Goal: Task Accomplishment & Management: Manage account settings

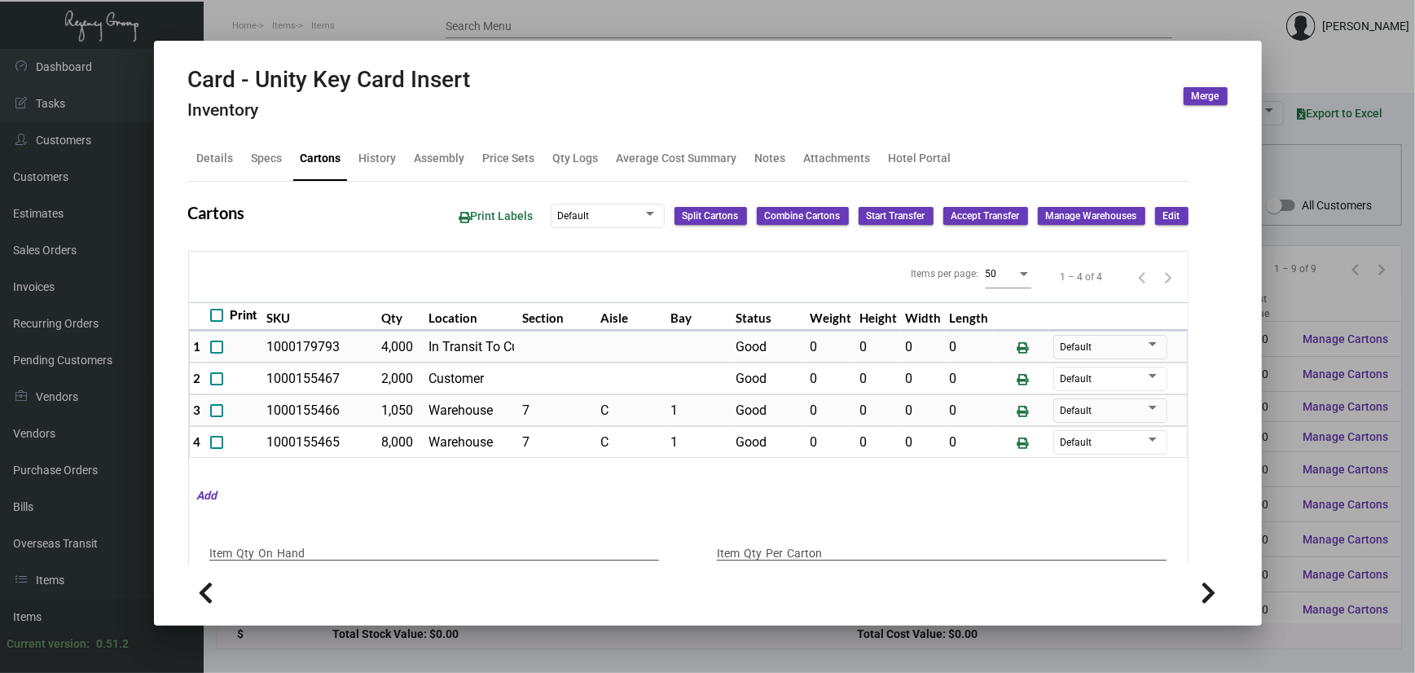
click at [406, 34] on div at bounding box center [707, 336] width 1415 height 673
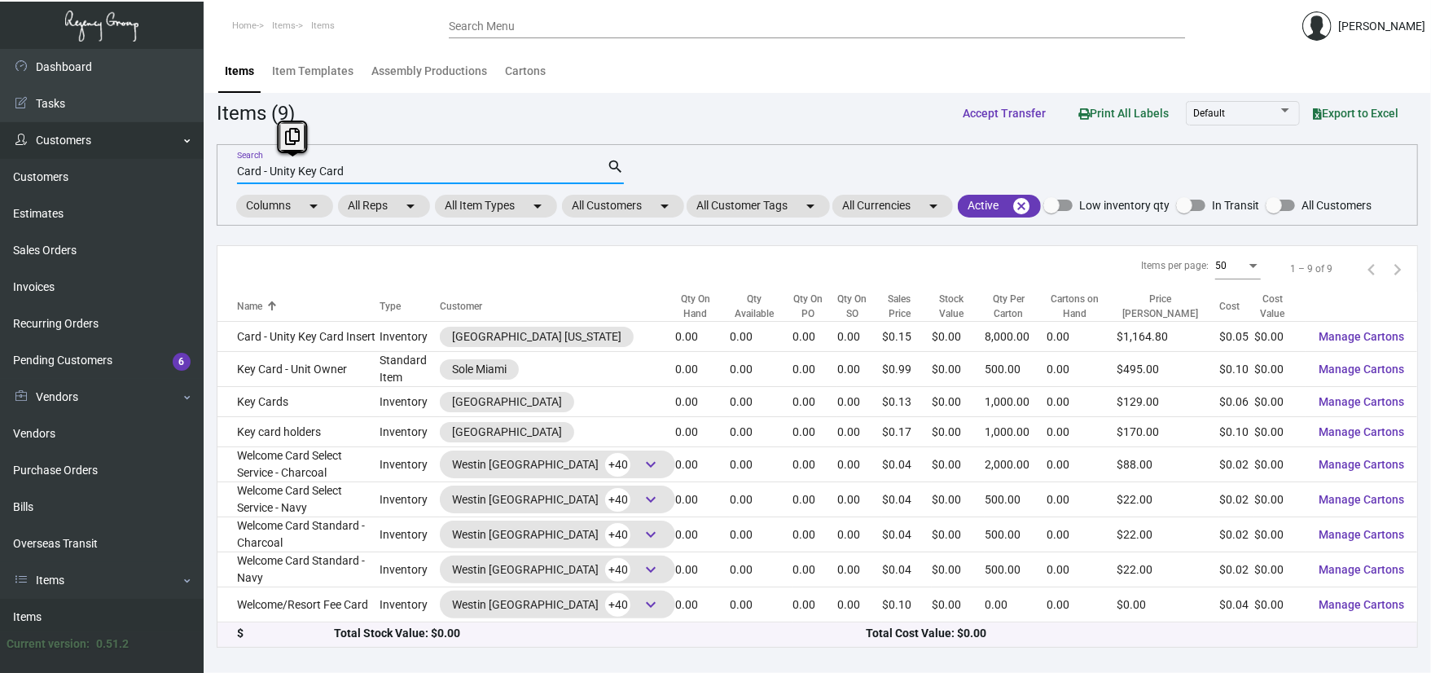
drag, startPoint x: 384, startPoint y: 171, endPoint x: 147, endPoint y: 148, distance: 238.9
click at [156, 167] on div "Dashboard Dashboard Tasks Customers Customers Estimates Sales Orders Invoices R…" at bounding box center [715, 361] width 1431 height 624
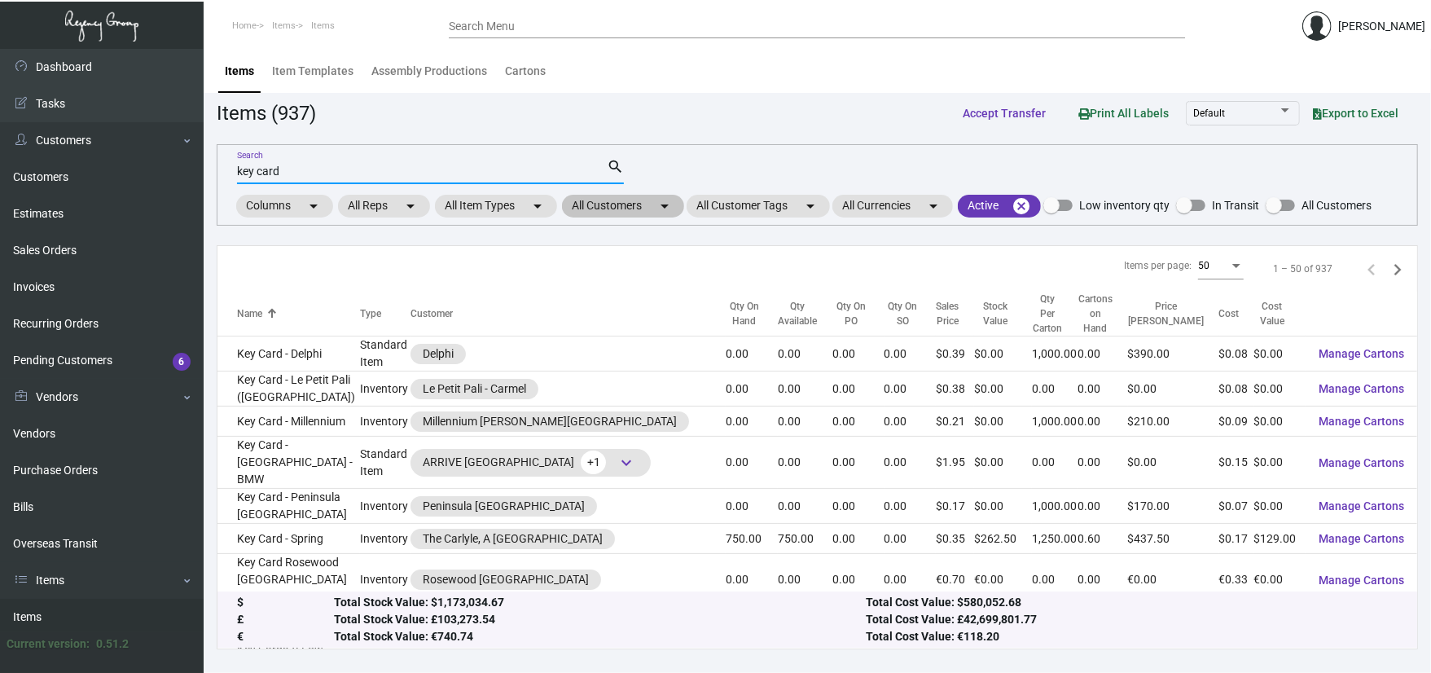
type input "key card"
click at [624, 197] on mat-chip "All Customers arrow_drop_down" at bounding box center [623, 206] width 122 height 23
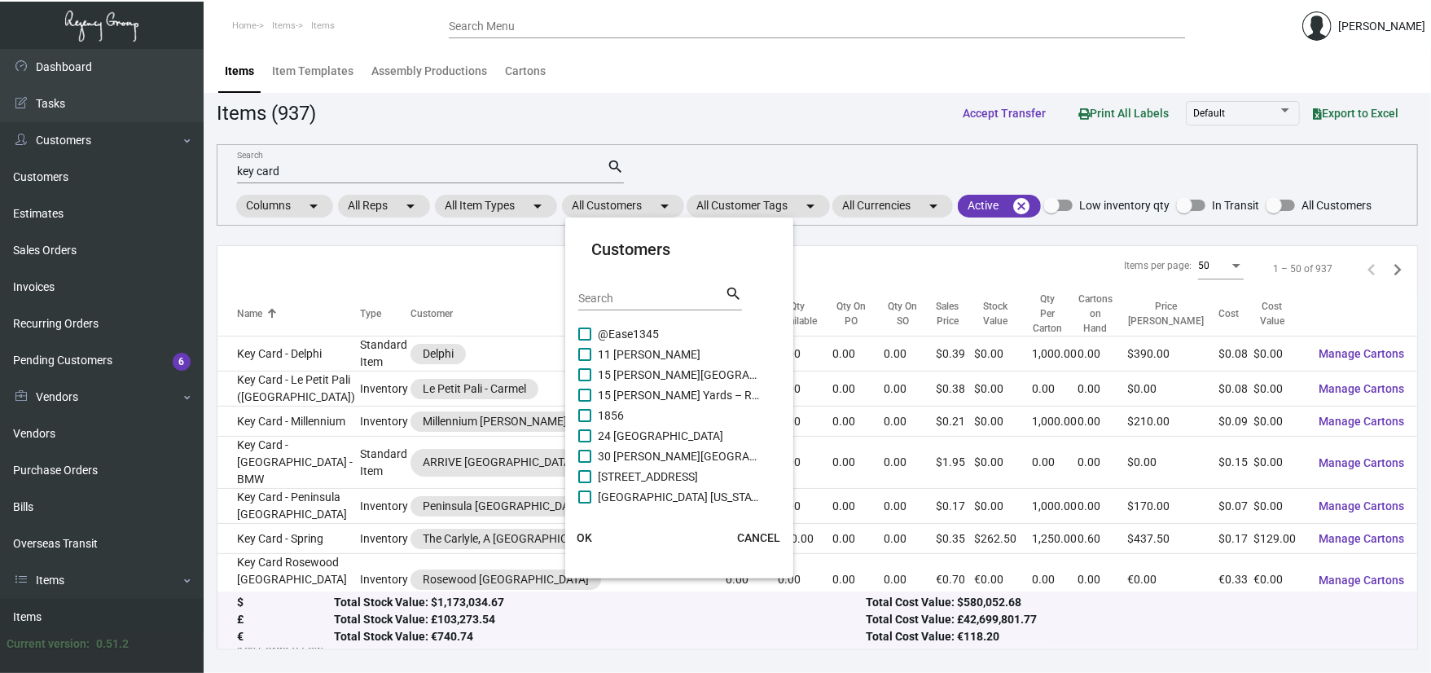
click at [637, 305] on div "Search" at bounding box center [651, 297] width 147 height 25
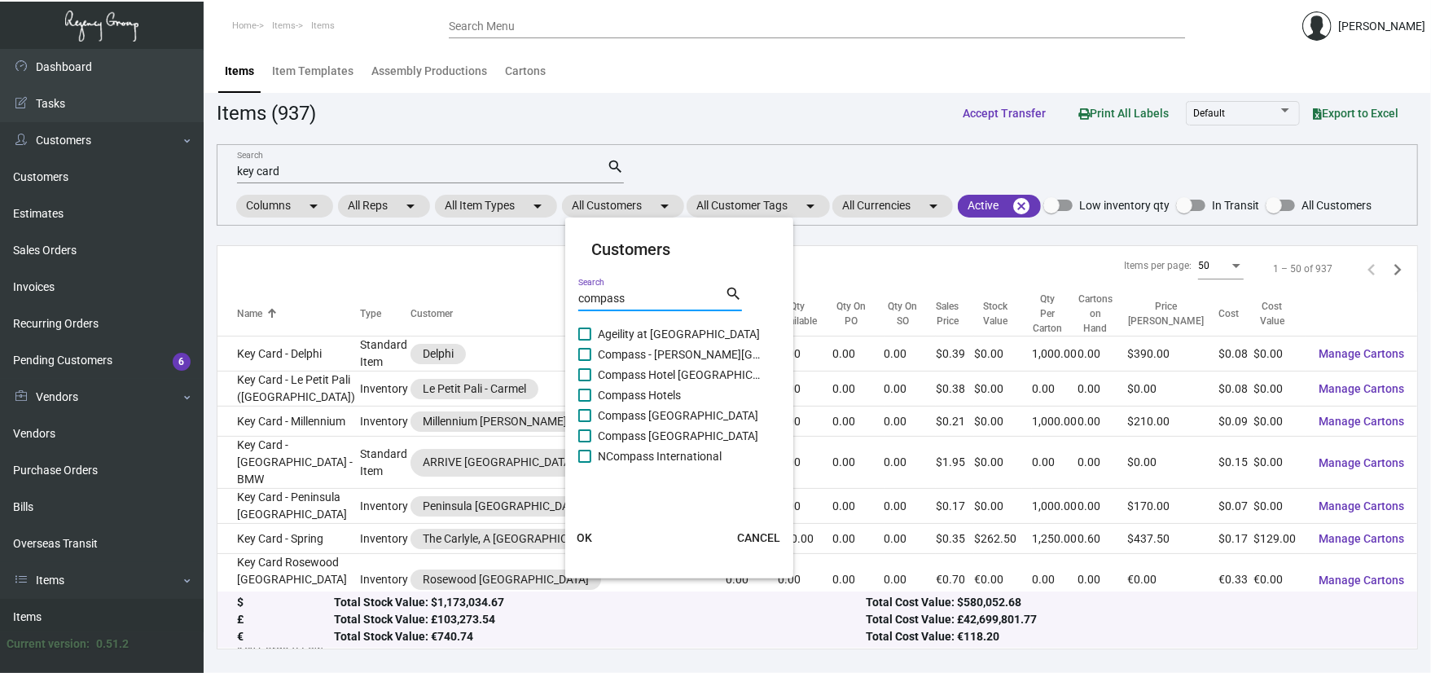
type input "compass"
click at [686, 414] on span "Compass [GEOGRAPHIC_DATA]" at bounding box center [679, 416] width 163 height 20
click at [585, 422] on input "Compass [GEOGRAPHIC_DATA]" at bounding box center [584, 422] width 1 height 1
checkbox input "true"
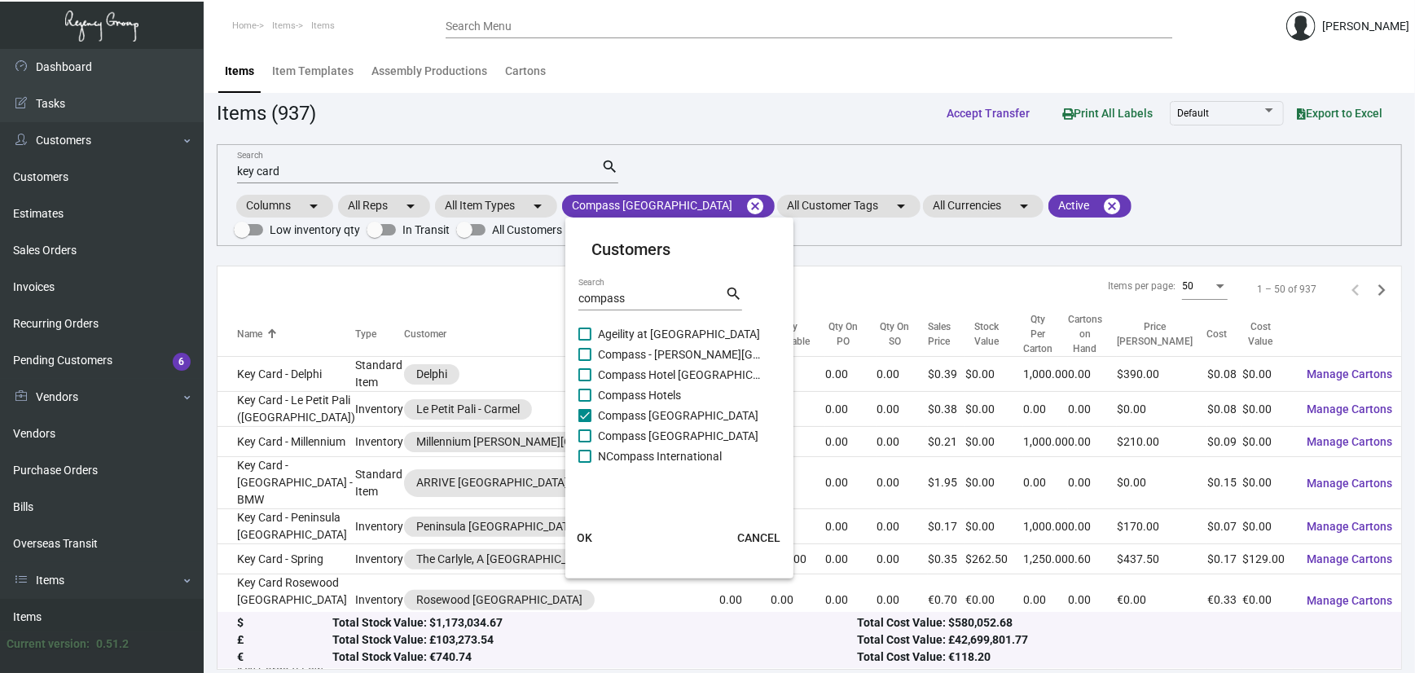
click at [585, 542] on span "OK" at bounding box center [585, 537] width 15 height 13
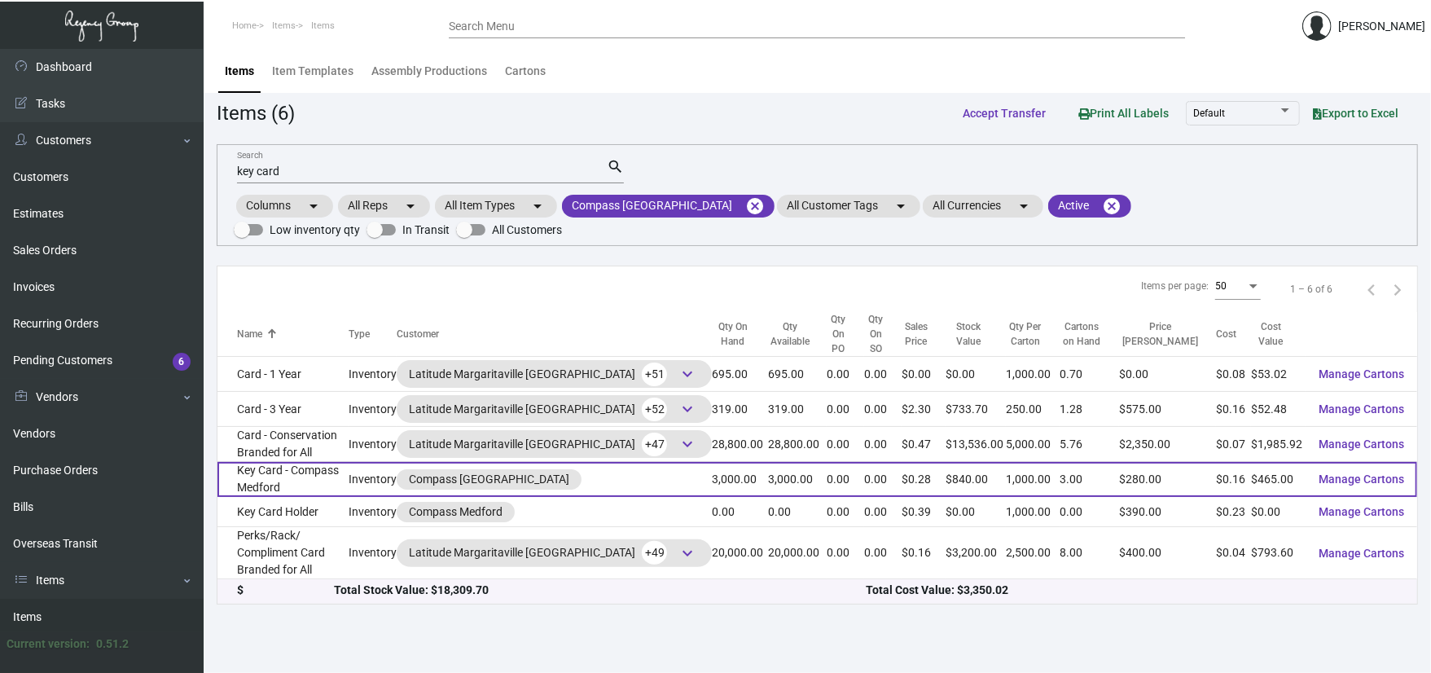
click at [344, 464] on td "Key Card - Compass Medford" at bounding box center [282, 479] width 131 height 35
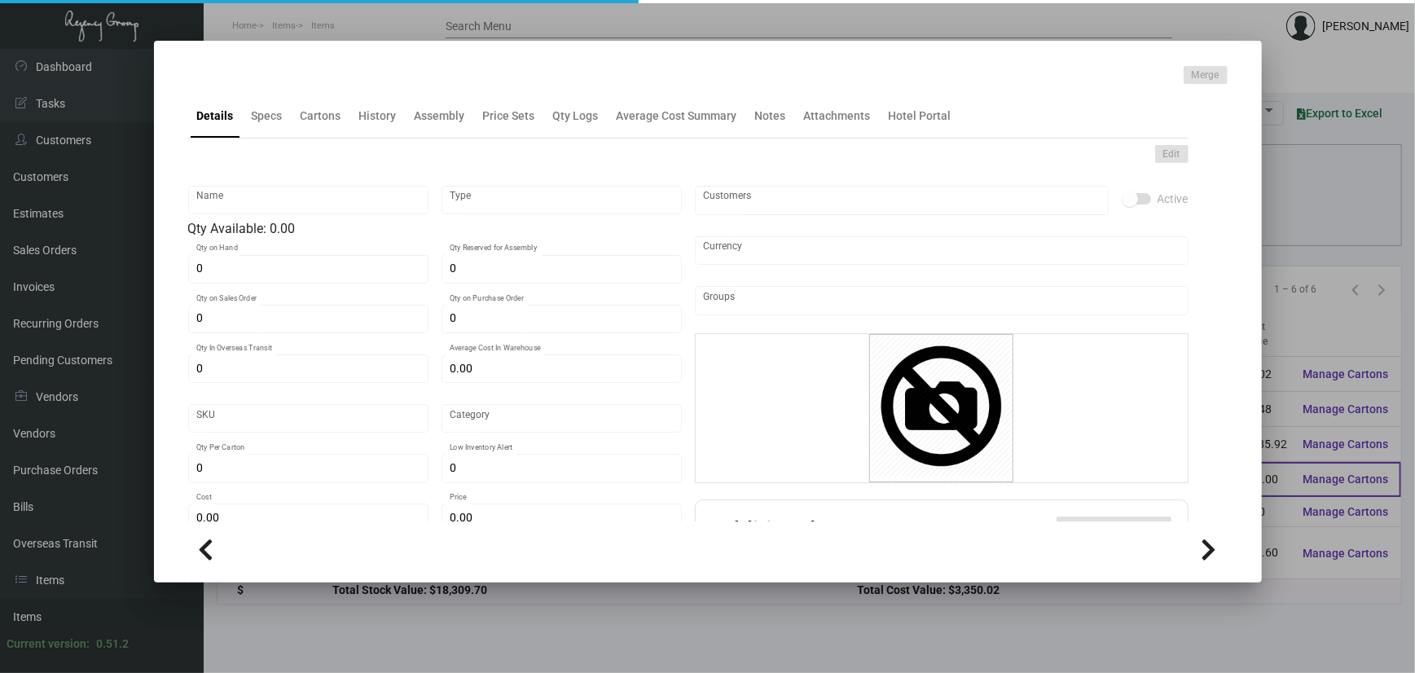
type input "Key Card - Compass Medford"
type input "Inventory"
type input "3,000"
type input "$ 0.10786"
type input "Overseas"
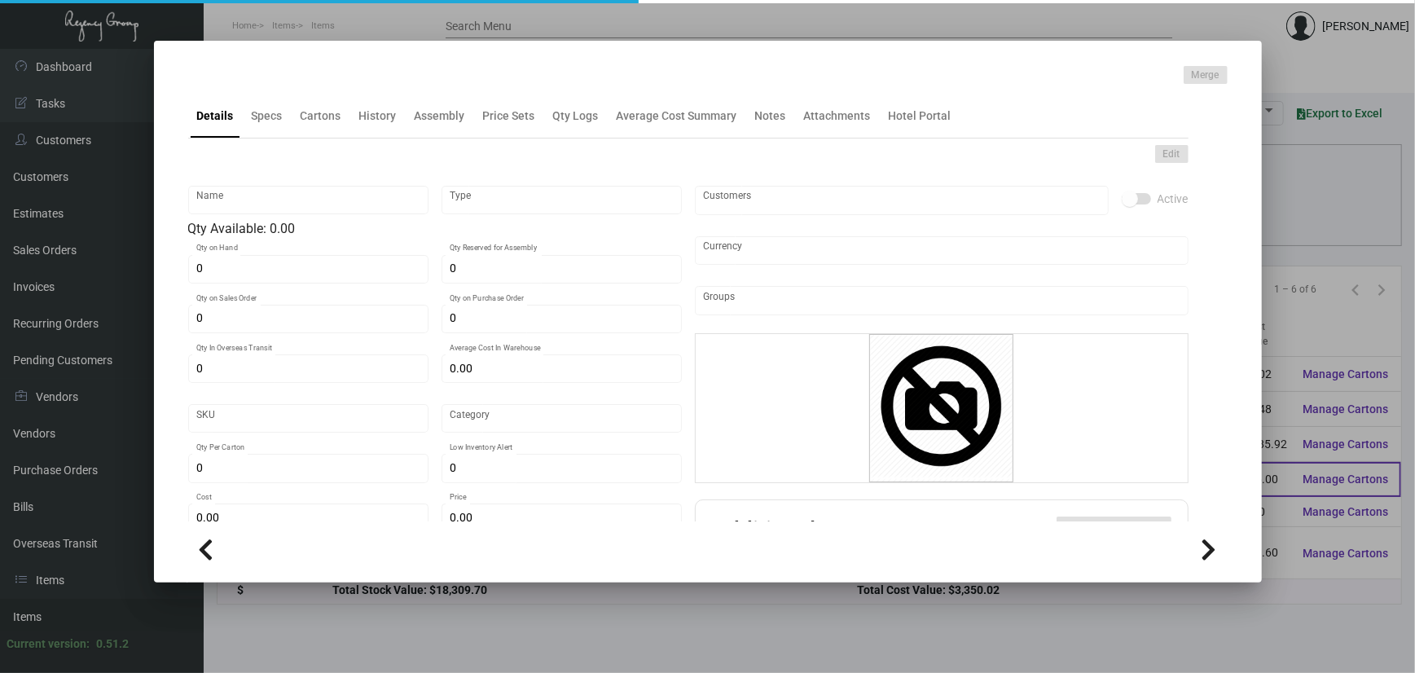
type input "1,000"
type input "$ 0.155"
type input "$ 0.28"
checkbox input "true"
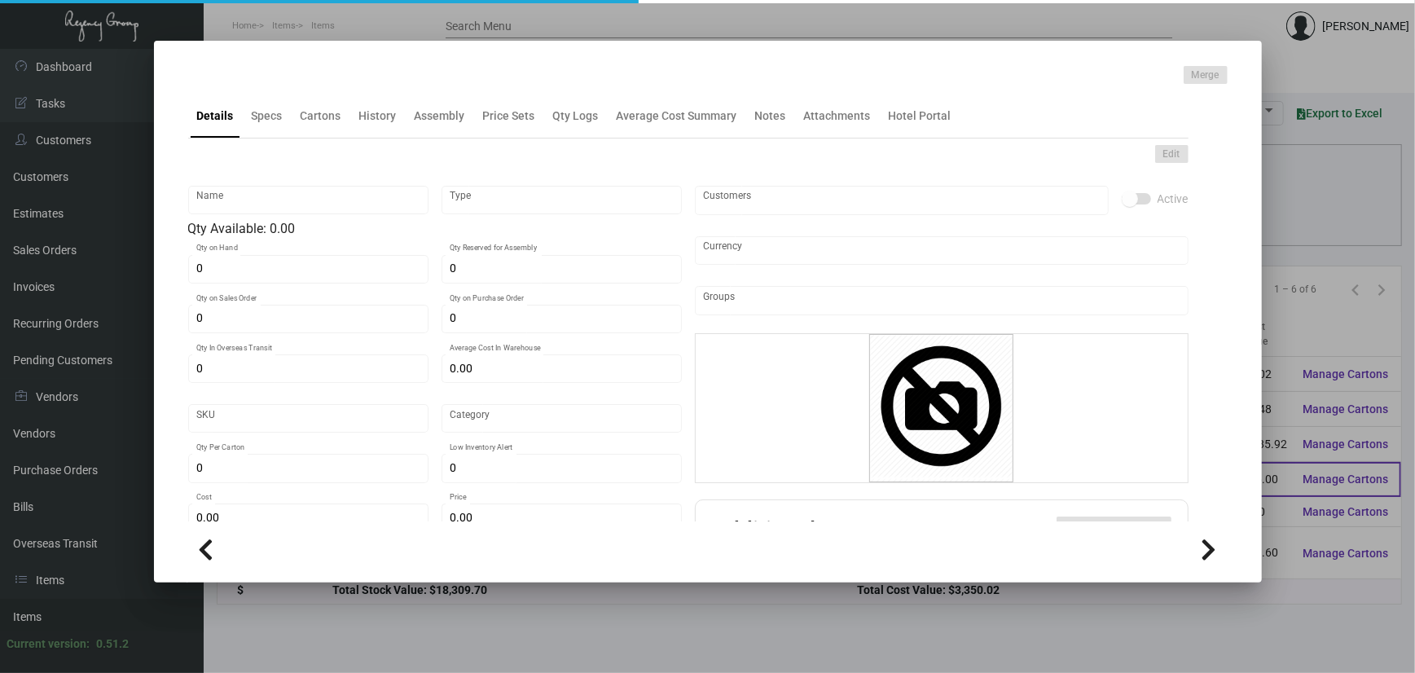
type input "United States Dollar $"
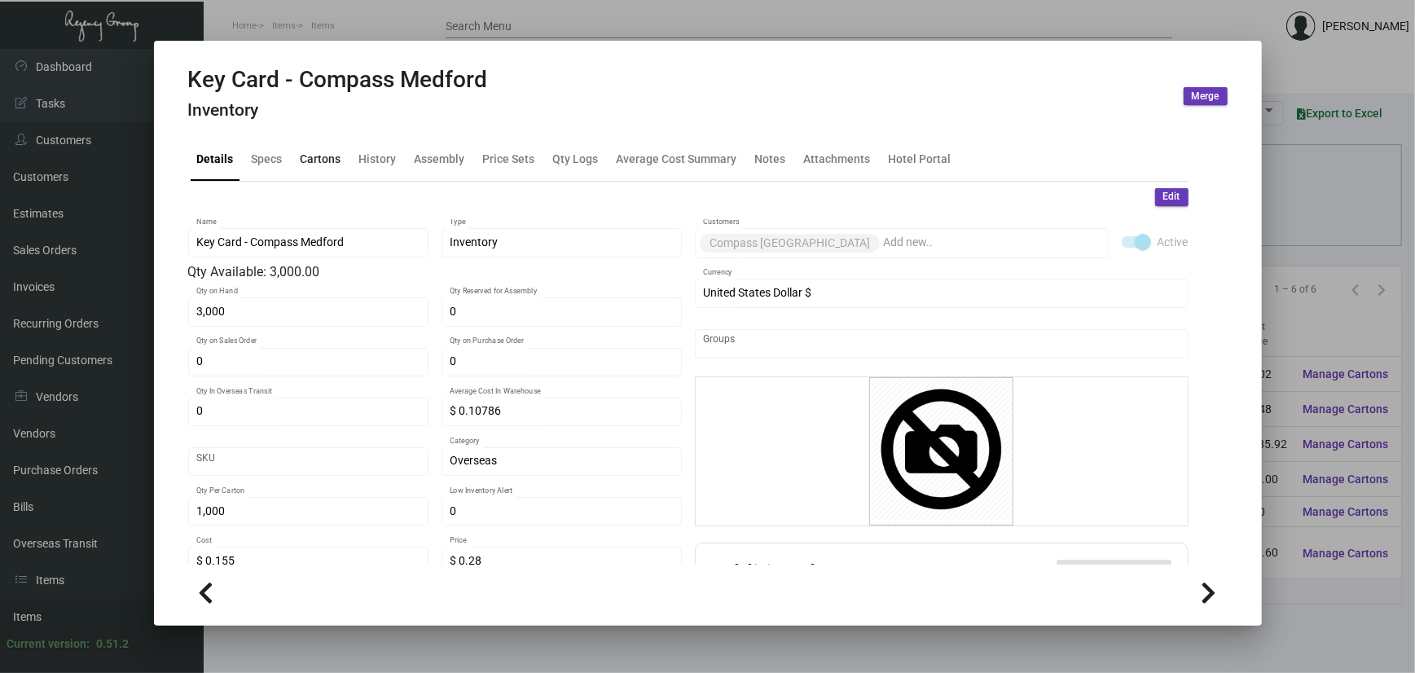
click at [314, 154] on div "Cartons" at bounding box center [321, 158] width 41 height 17
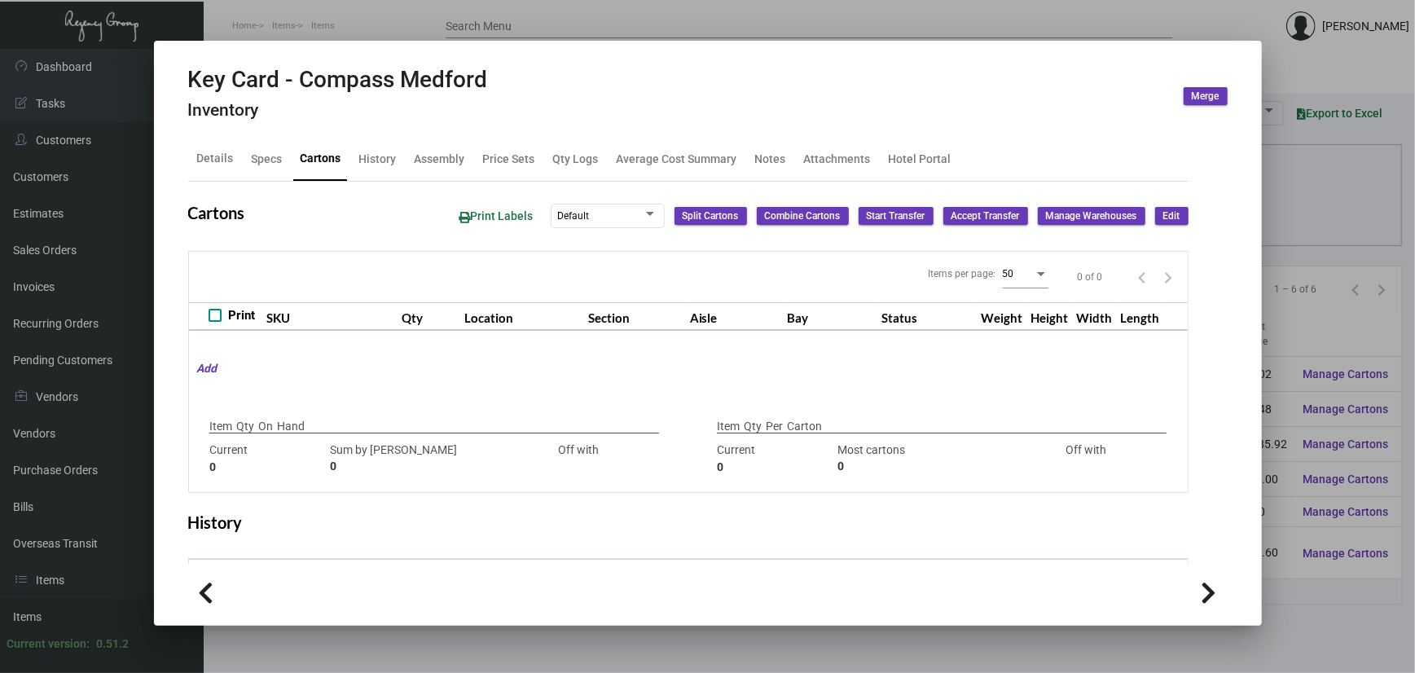
type input "3,000"
type input "7000"
type input "-4000"
type input "1,000"
type input "1000"
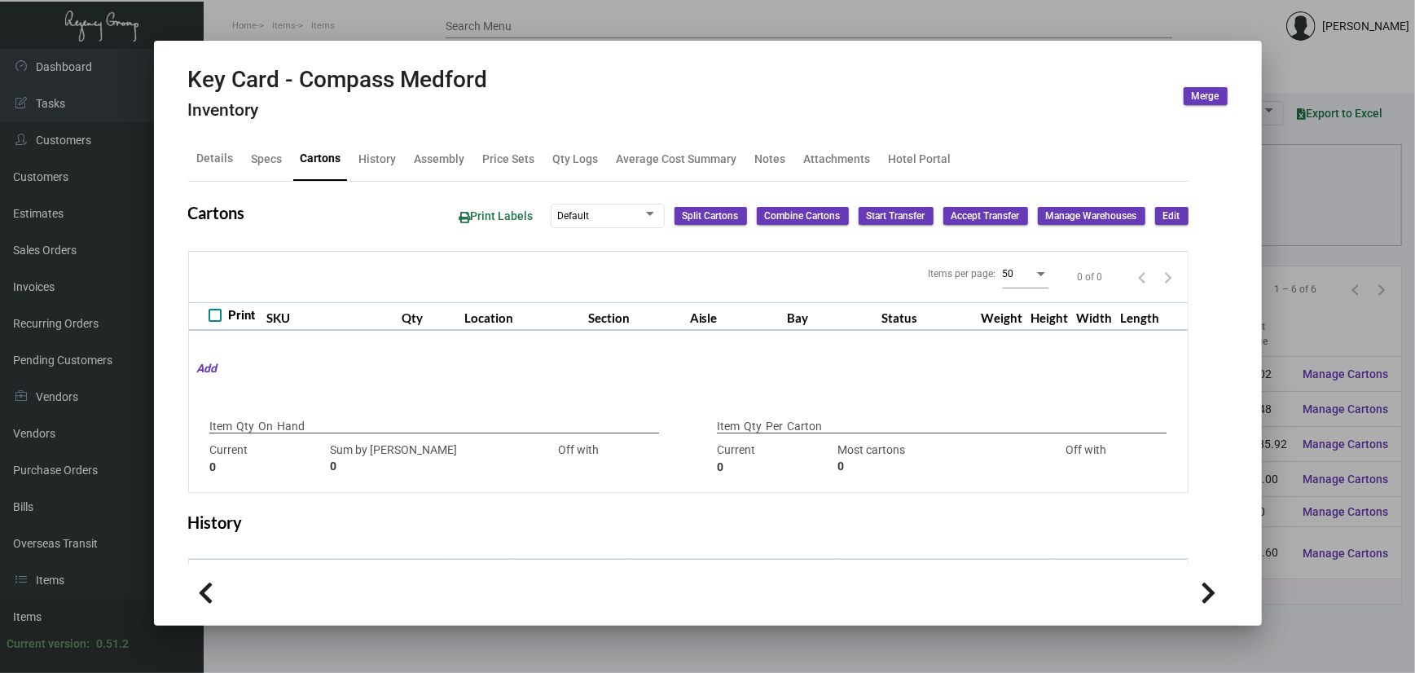
type input "0"
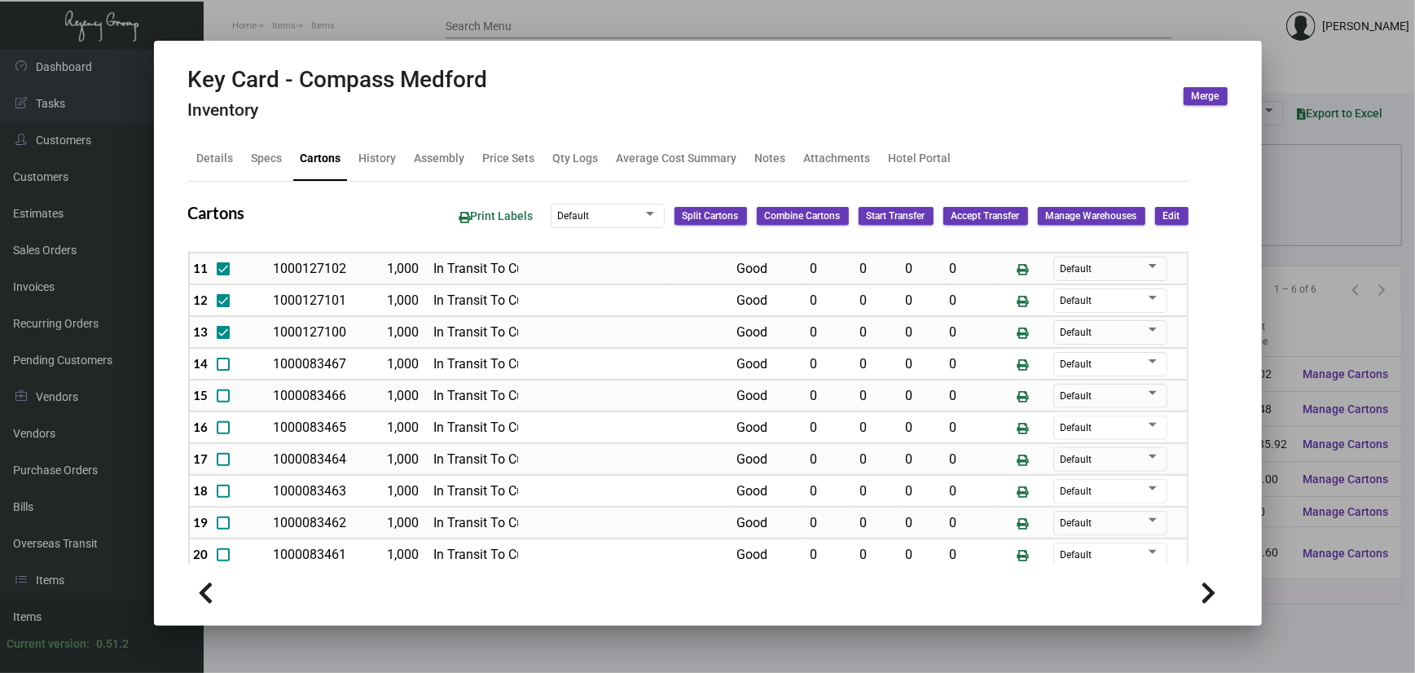
scroll to position [434, 0]
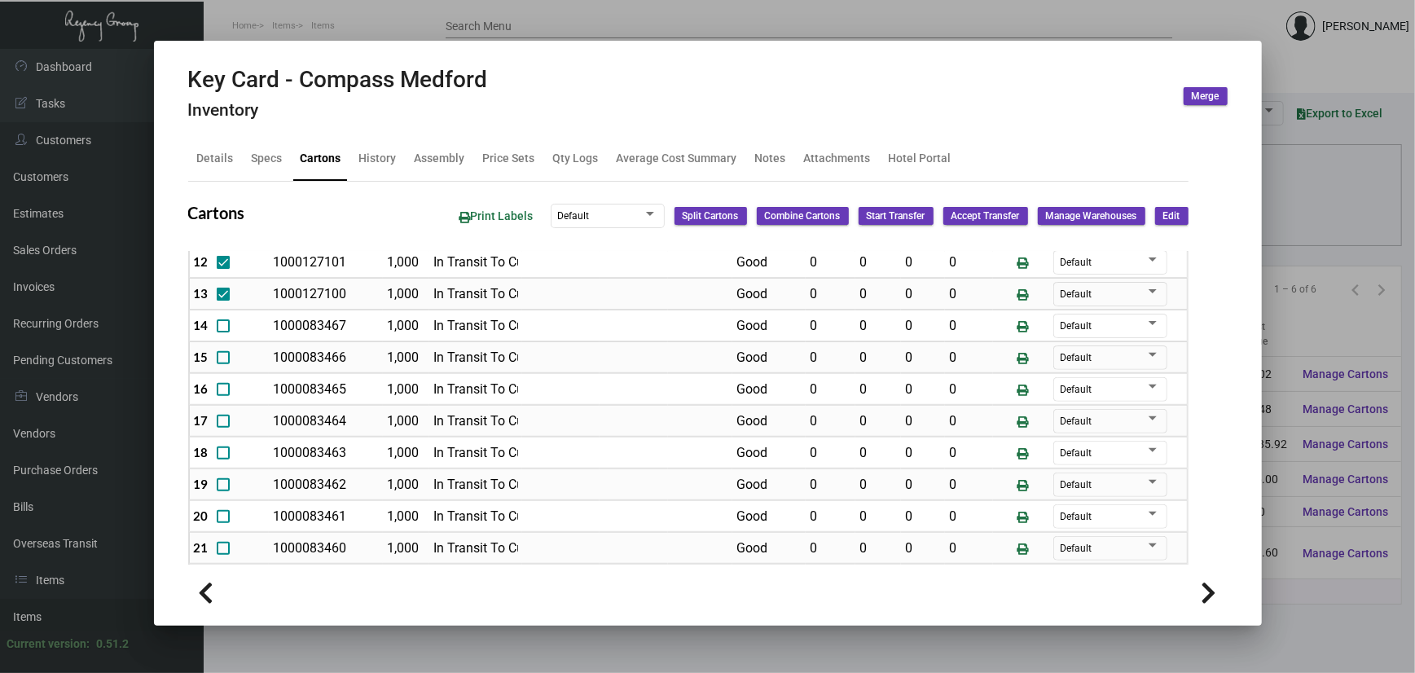
click at [1399, 218] on div at bounding box center [707, 336] width 1415 height 673
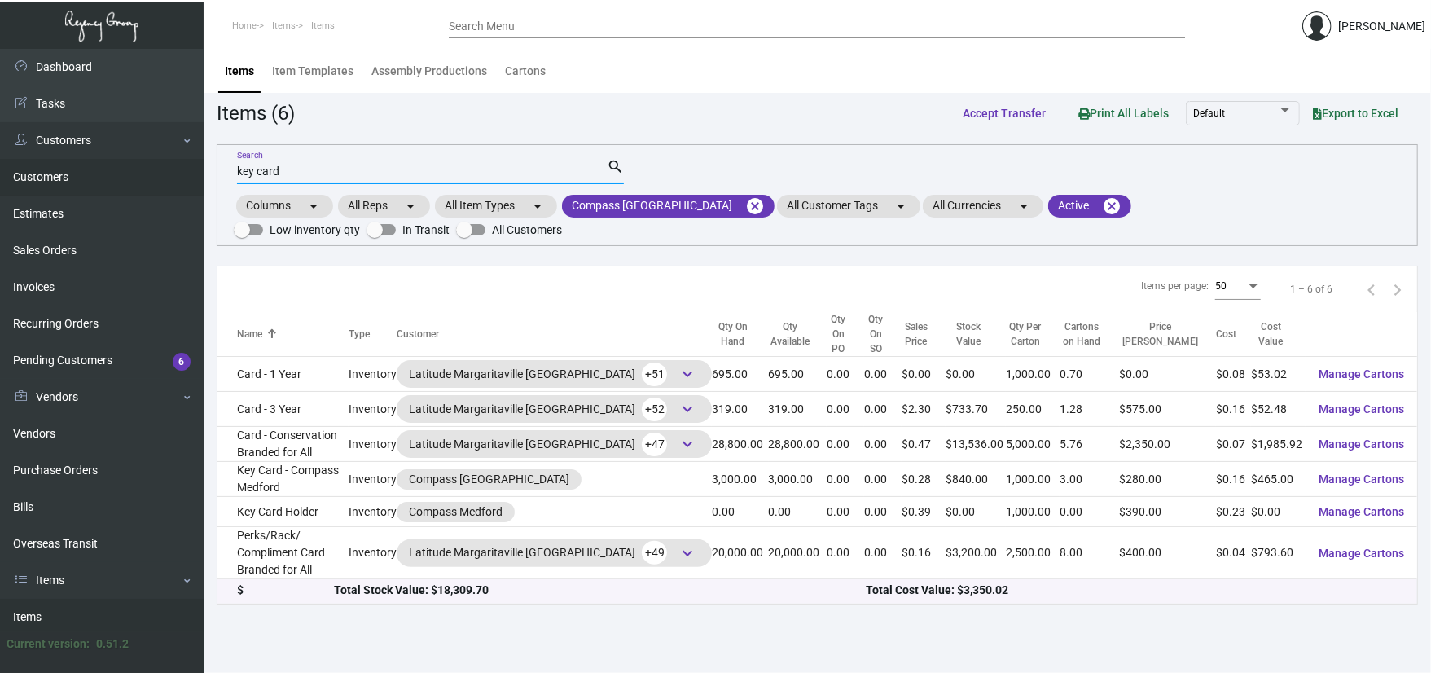
drag, startPoint x: 345, startPoint y: 167, endPoint x: 26, endPoint y: 176, distance: 319.4
click at [28, 177] on div "Dashboard Dashboard Tasks Customers Customers Estimates Sales Orders Invoices R…" at bounding box center [715, 361] width 1431 height 624
click at [745, 202] on mat-icon "cancel" at bounding box center [755, 206] width 20 height 20
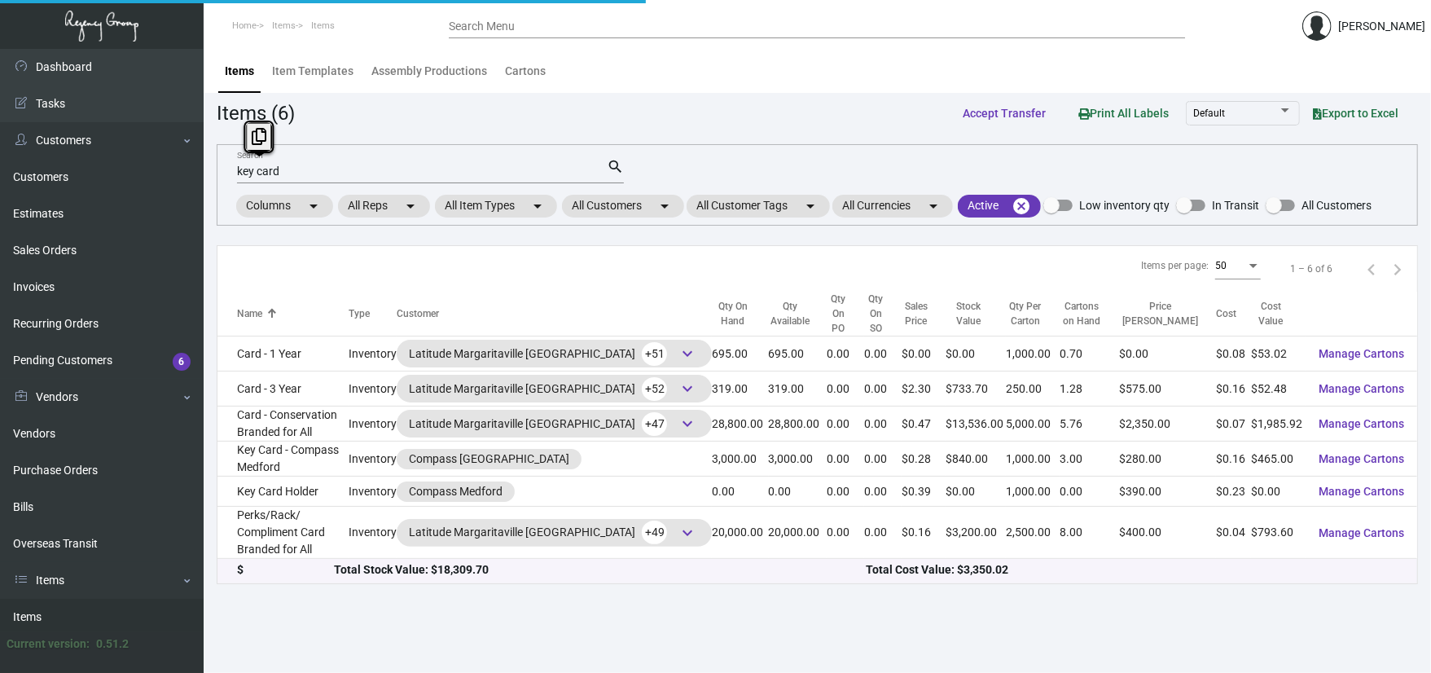
click at [492, 177] on input "key card" at bounding box center [422, 171] width 370 height 13
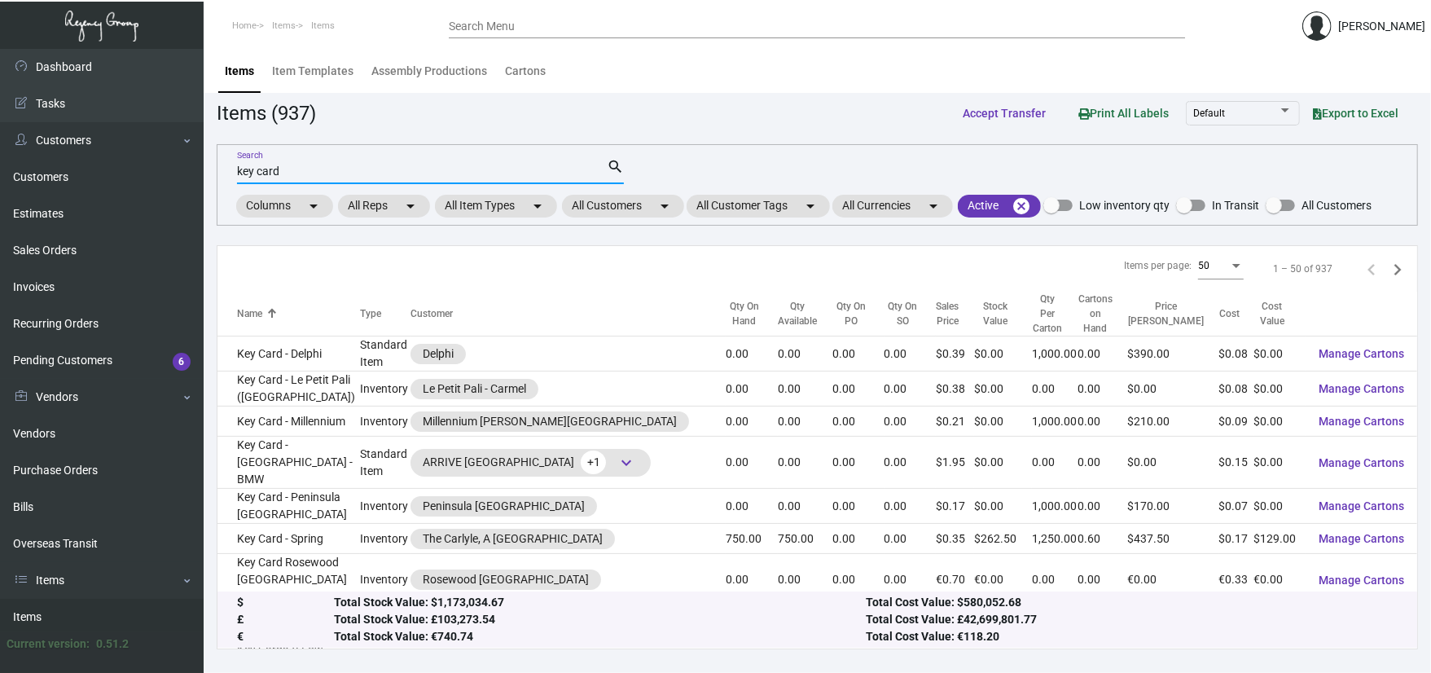
drag, startPoint x: 435, startPoint y: 177, endPoint x: 358, endPoint y: 177, distance: 76.6
click at [411, 176] on input "key card" at bounding box center [422, 171] width 370 height 13
drag, startPoint x: 358, startPoint y: 177, endPoint x: 168, endPoint y: 186, distance: 190.8
click at [169, 186] on div "Dashboard Dashboard Tasks Customers Customers Estimates Sales Orders Invoices R…" at bounding box center [715, 361] width 1431 height 624
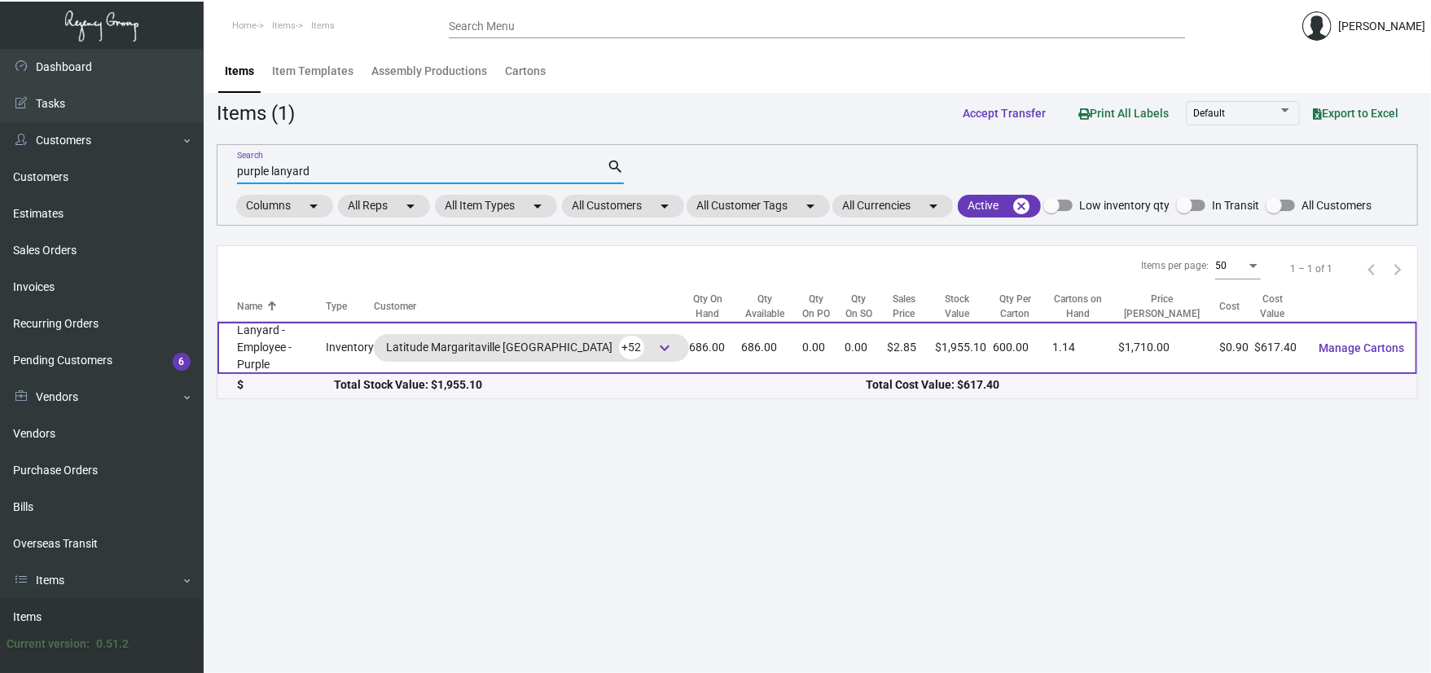
type input "purple lanyard"
click at [319, 352] on td "Lanyard - Employee - Purple" at bounding box center [271, 348] width 108 height 52
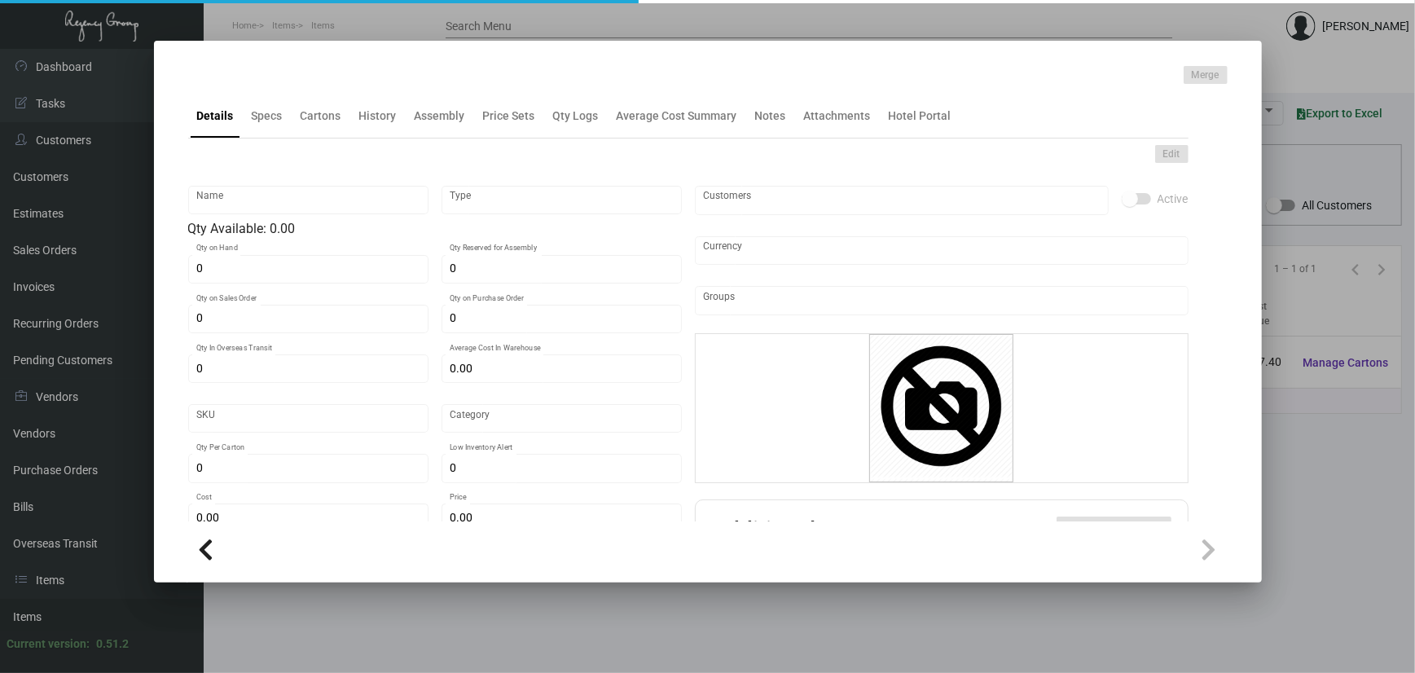
type input "Lanyard - Employee - Purple"
type input "Inventory"
type input "686"
type input "$ 18.00"
type input "Overseas"
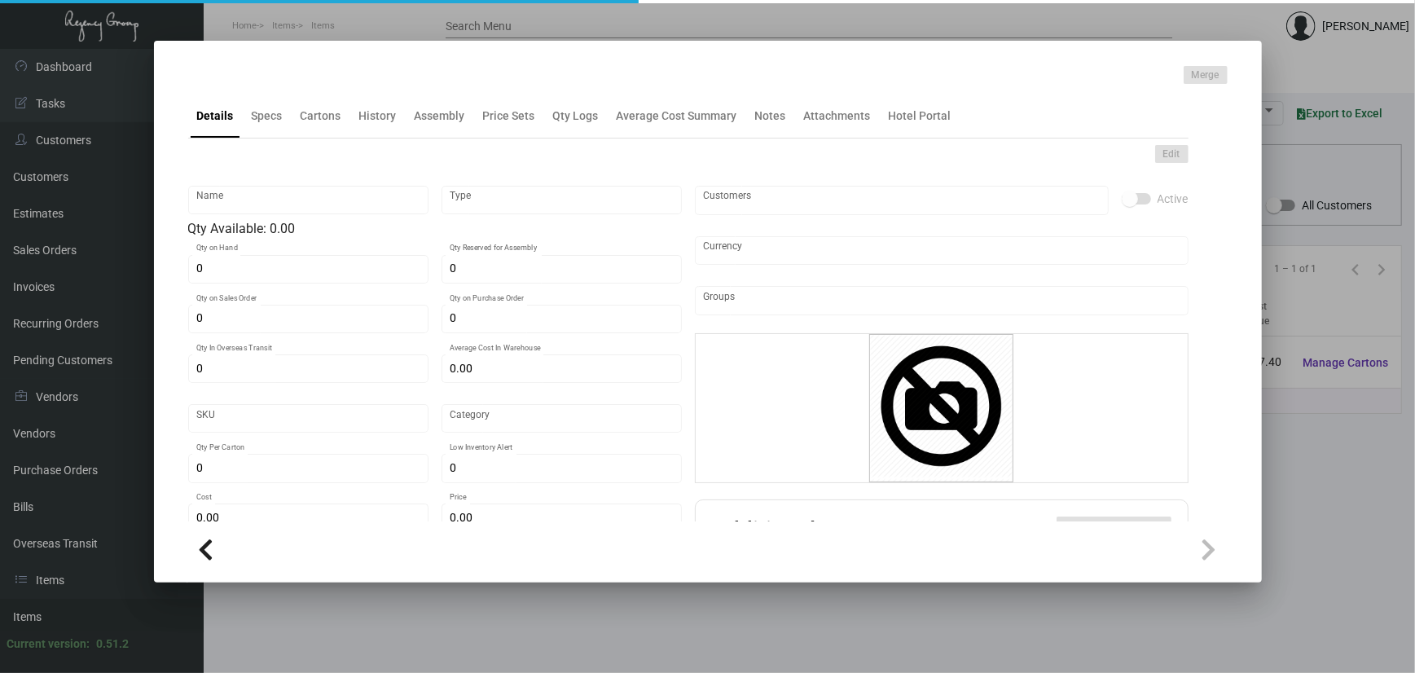
type input "600"
type input "100"
type input "$ 0.90"
type input "$ 2.85"
checkbox input "true"
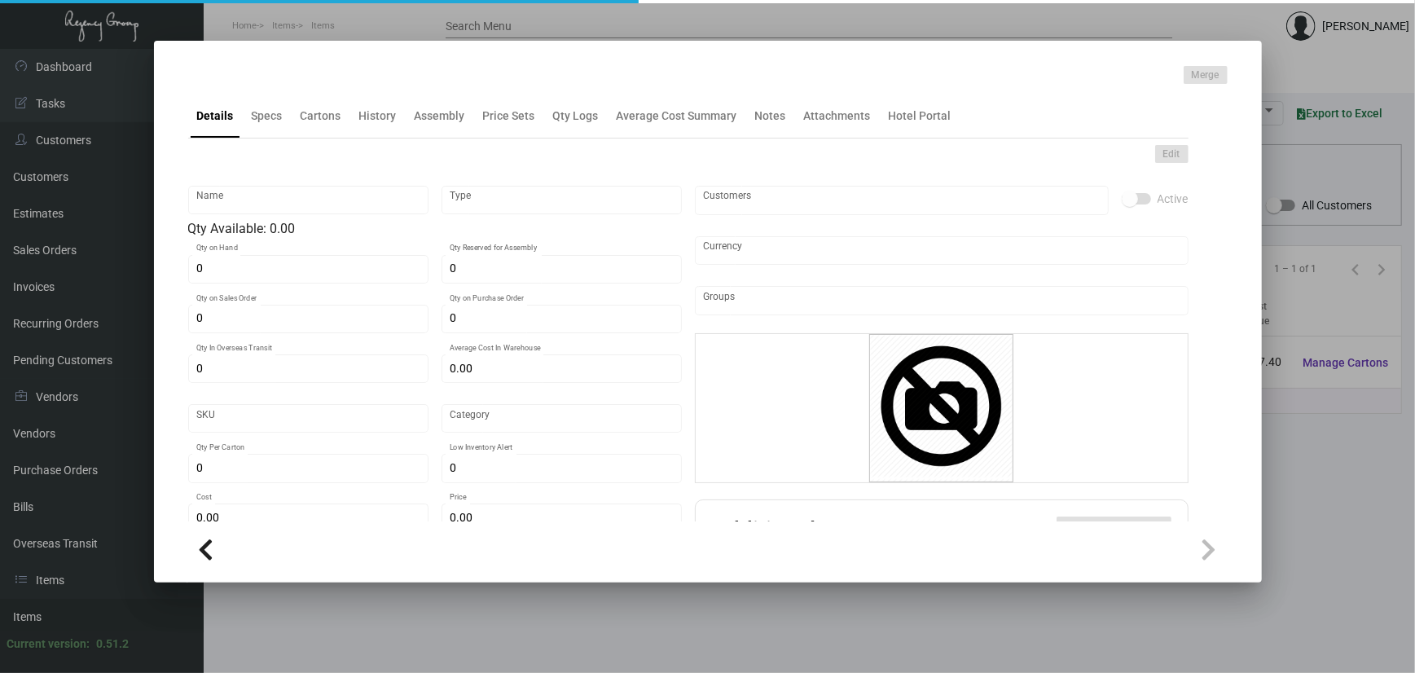
checkbox input "true"
type input "United States Dollar $"
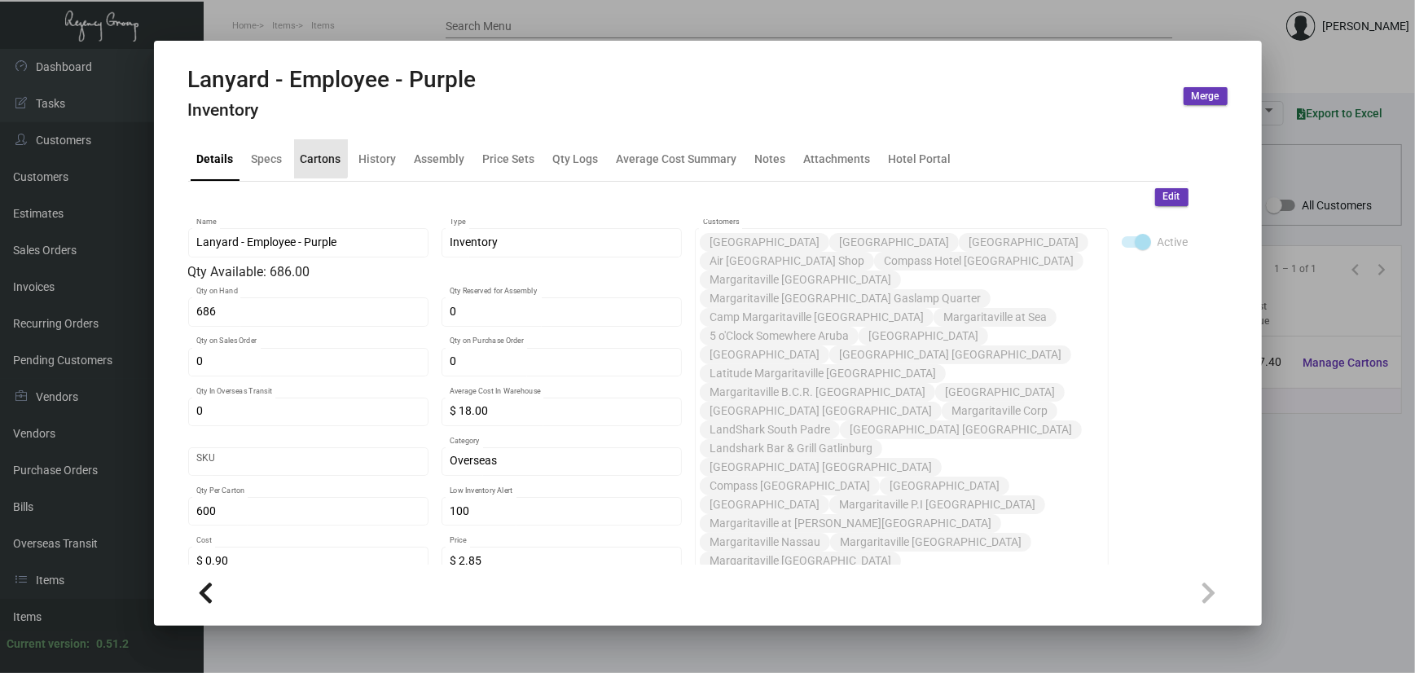
click at [316, 153] on div "Cartons" at bounding box center [321, 158] width 41 height 17
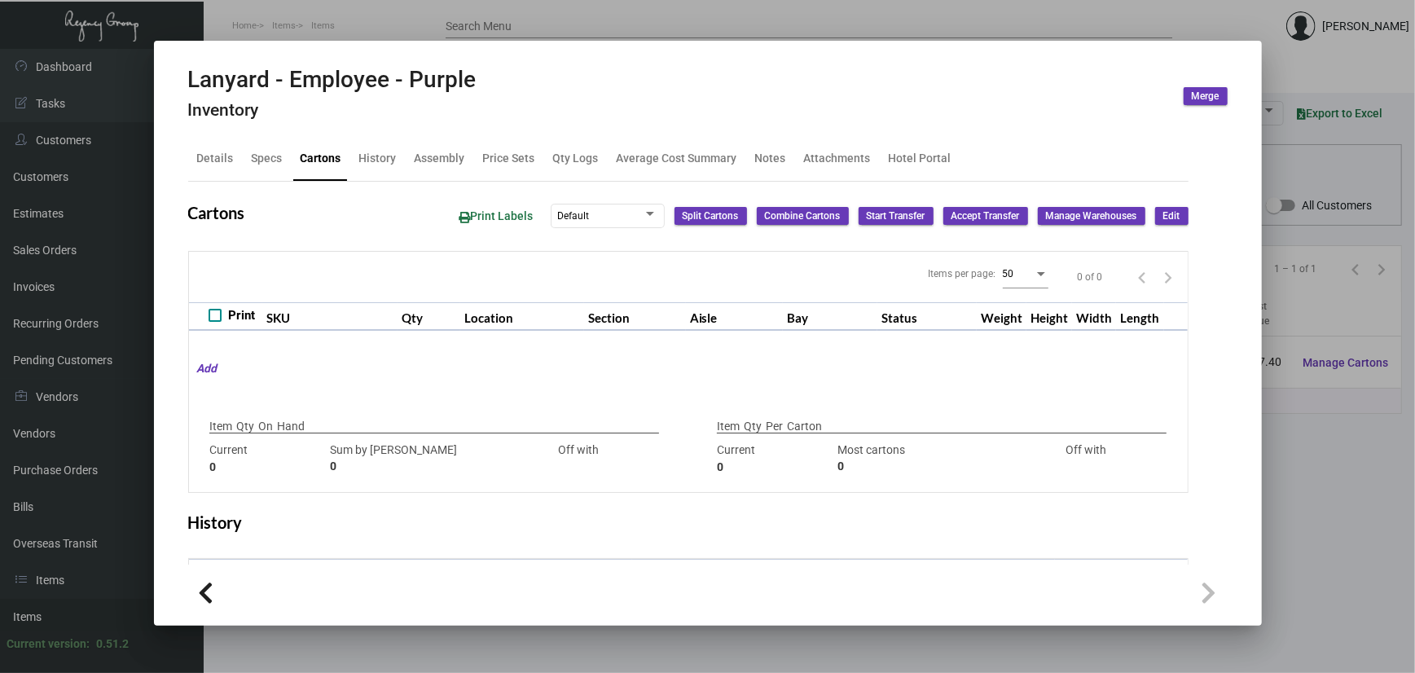
type input "686"
type input "435"
type input "+251"
type input "600"
type input "435"
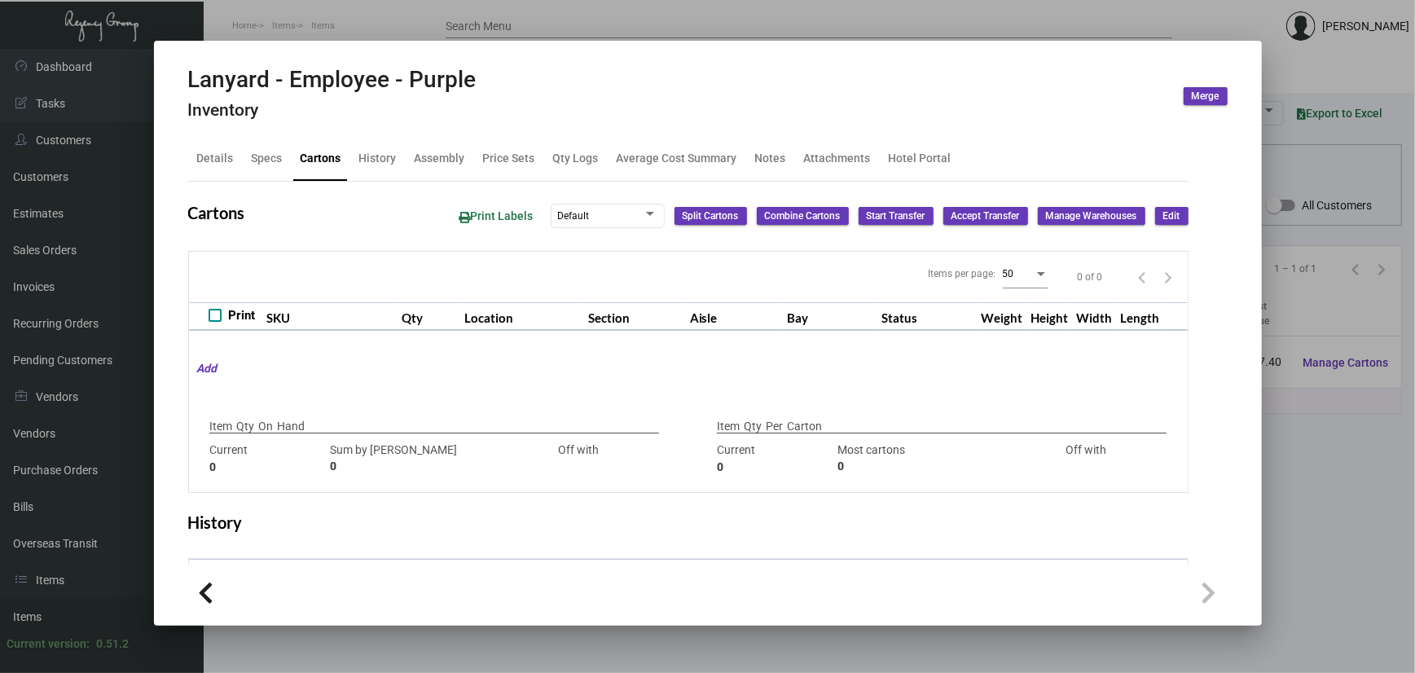
type input "+165"
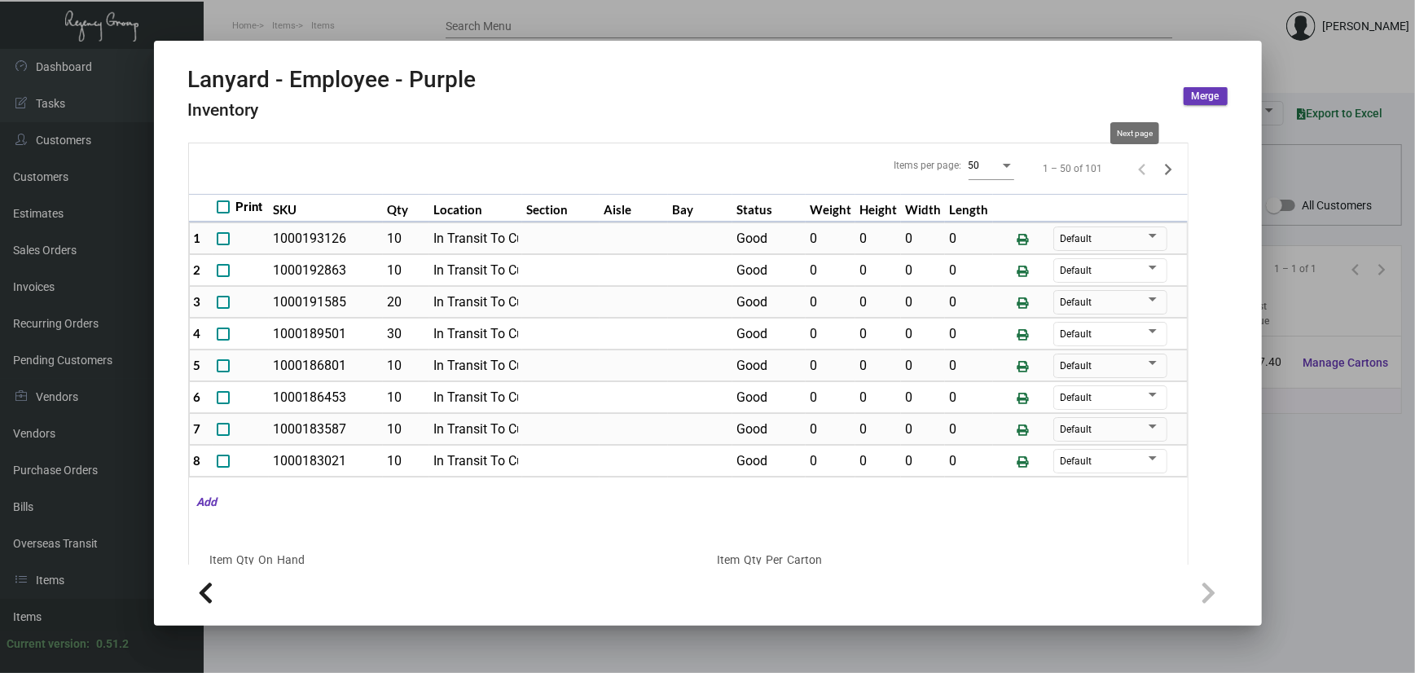
drag, startPoint x: 1135, startPoint y: 169, endPoint x: 1080, endPoint y: 29, distance: 150.4
click at [1157, 167] on icon "Next page" at bounding box center [1168, 169] width 23 height 23
type input "0"
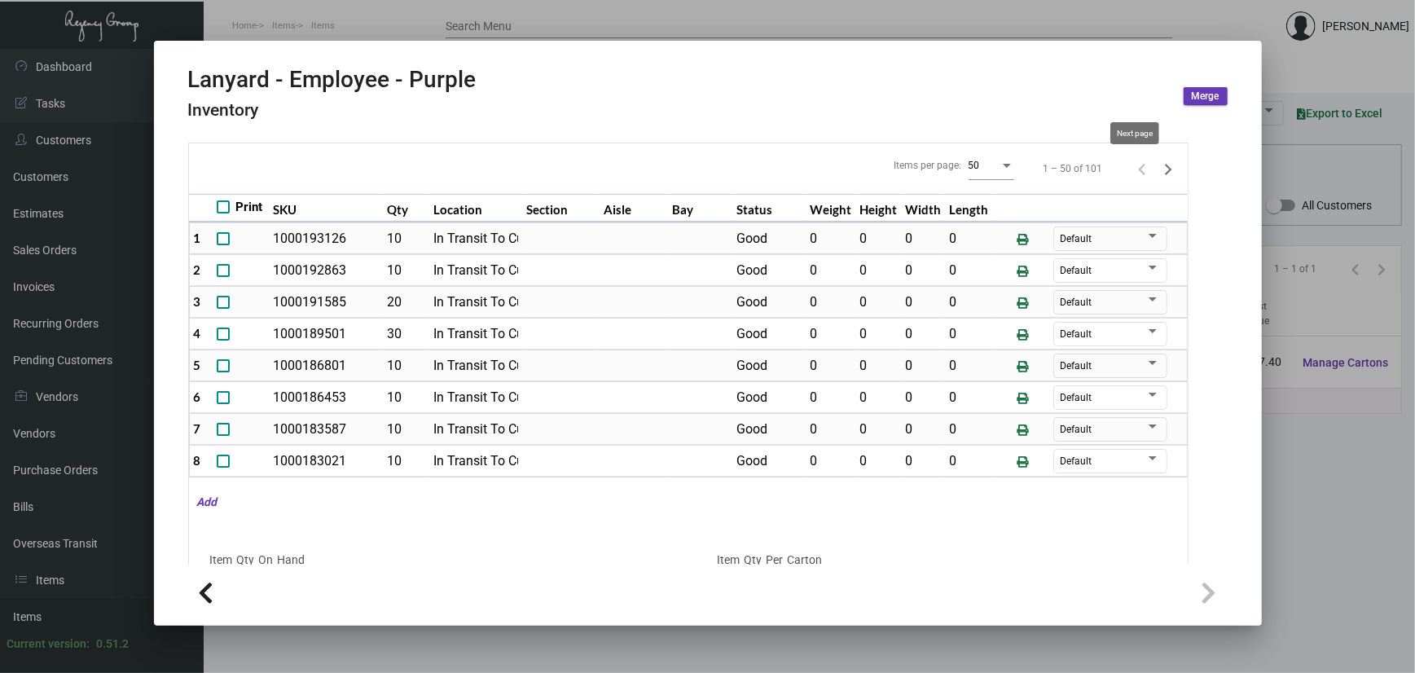
type input "0"
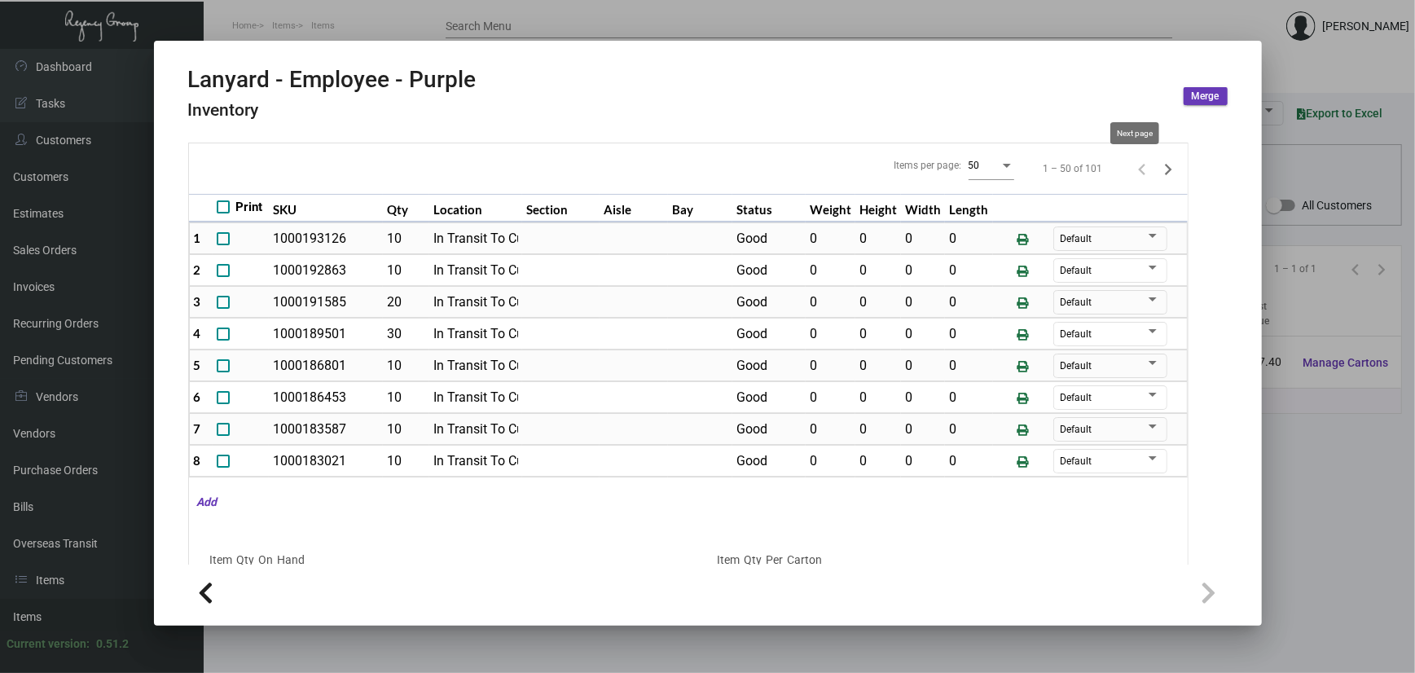
type input "0"
checkbox input "false"
type input "0"
checkbox input "false"
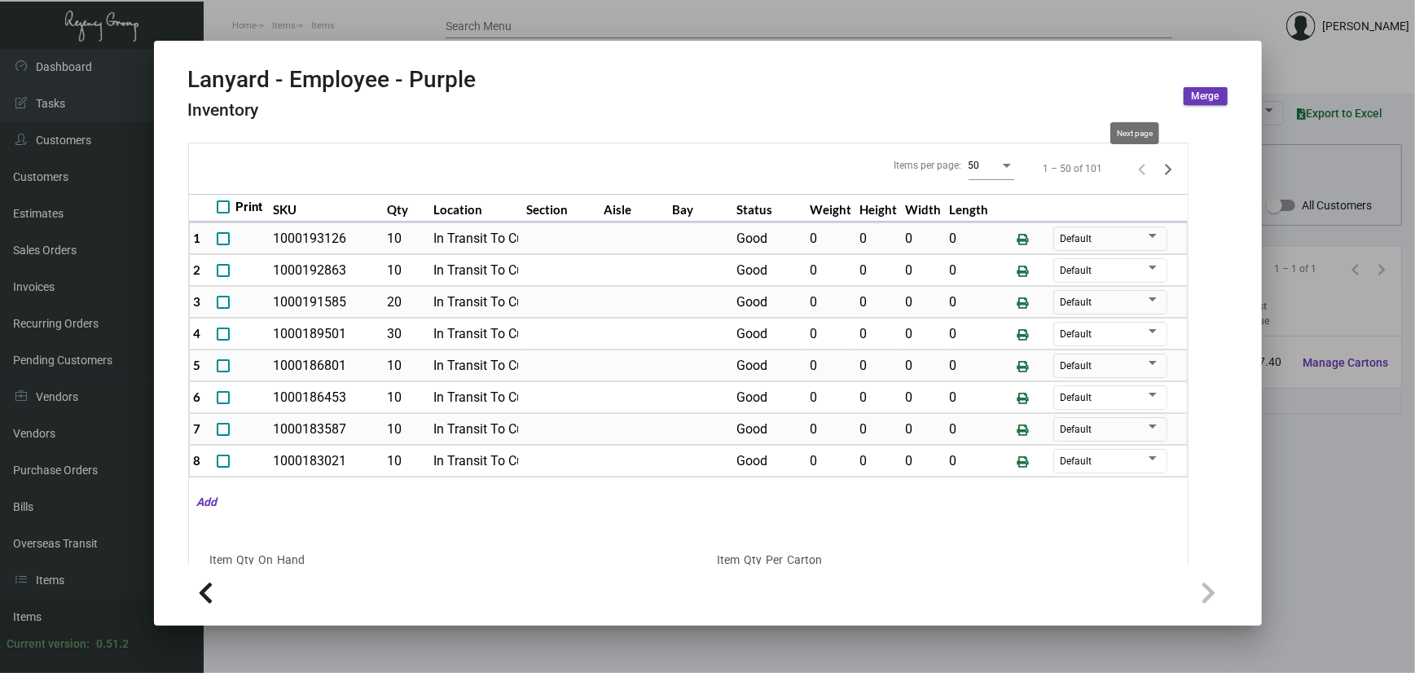
type input "0"
checkbox input "false"
type input "0"
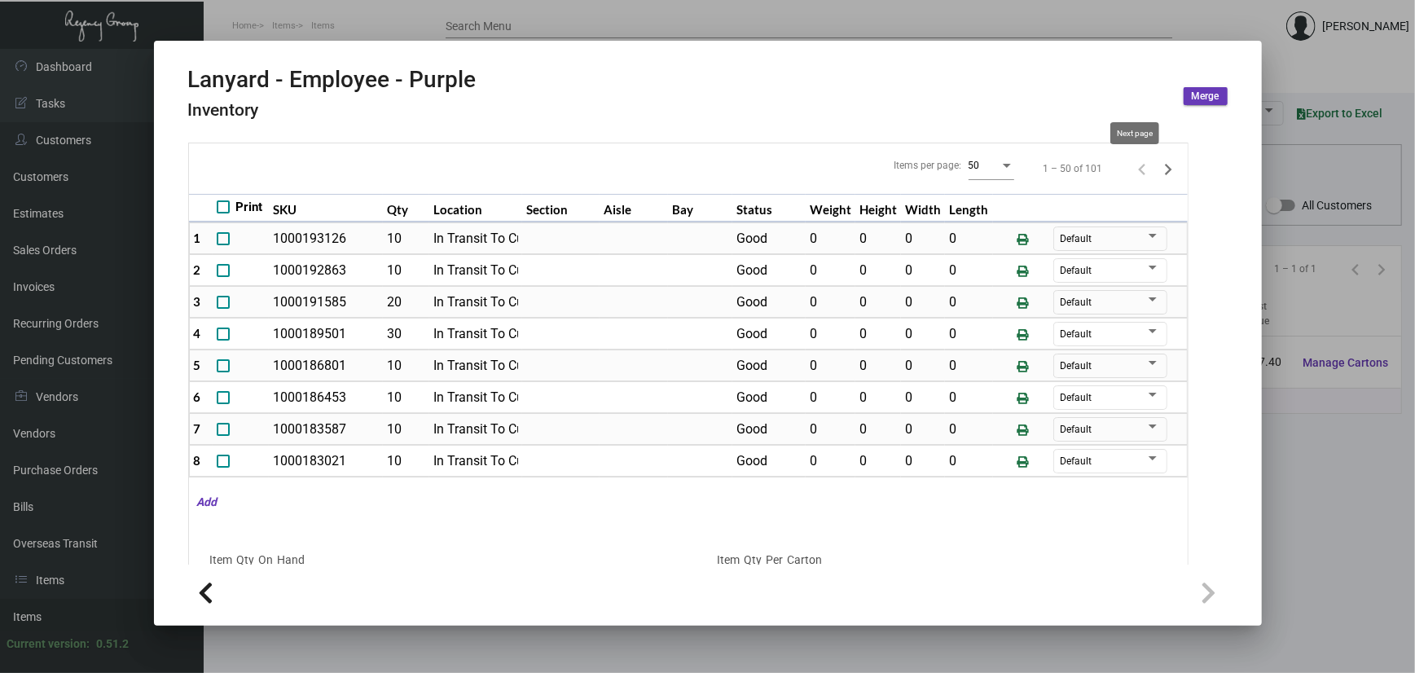
type input "0"
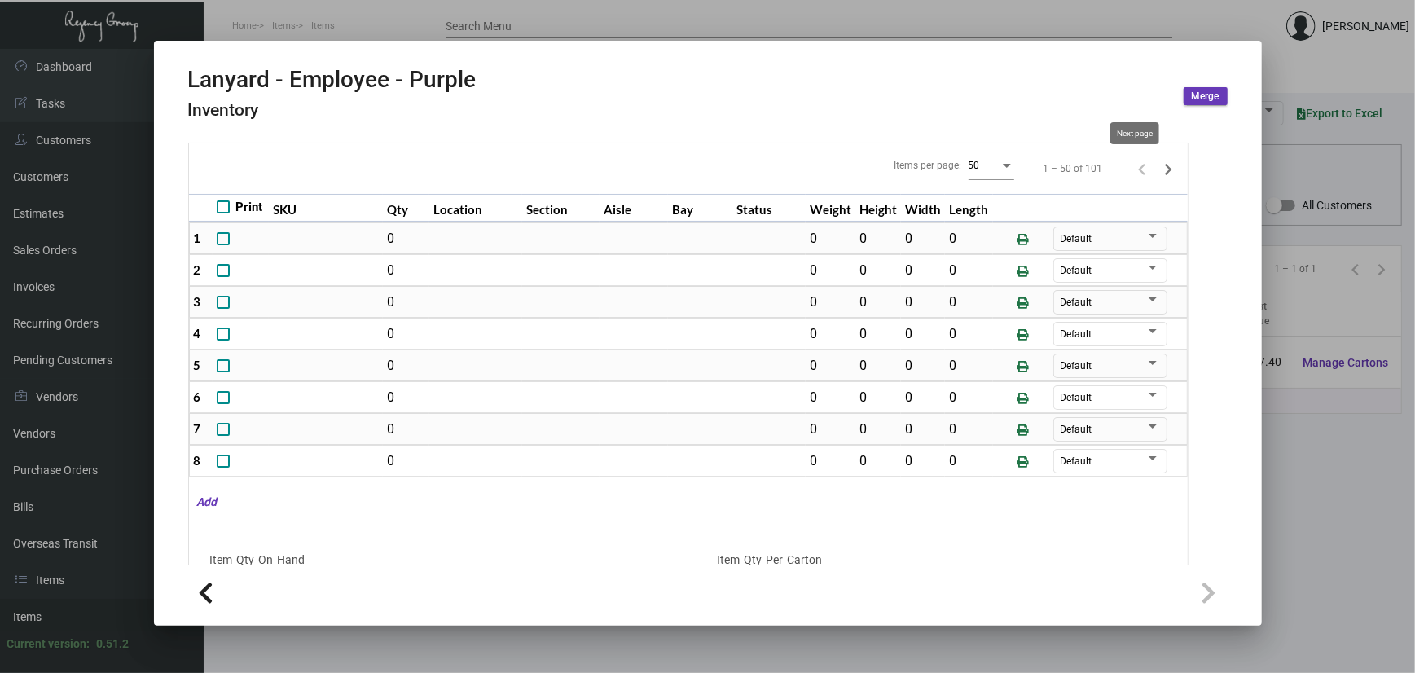
checkbox input "false"
type input "0"
checkbox input "false"
type input "0"
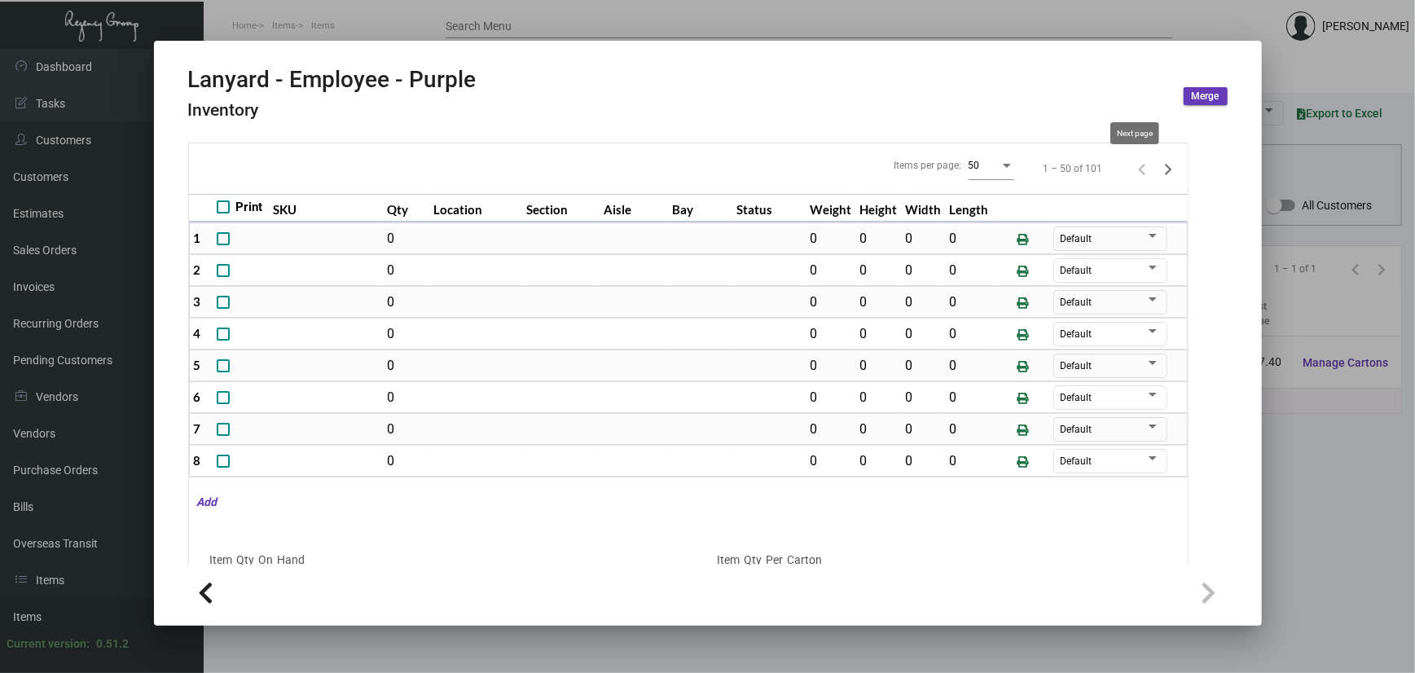
type input "0"
checkbox input "false"
type input "0"
checkbox input "false"
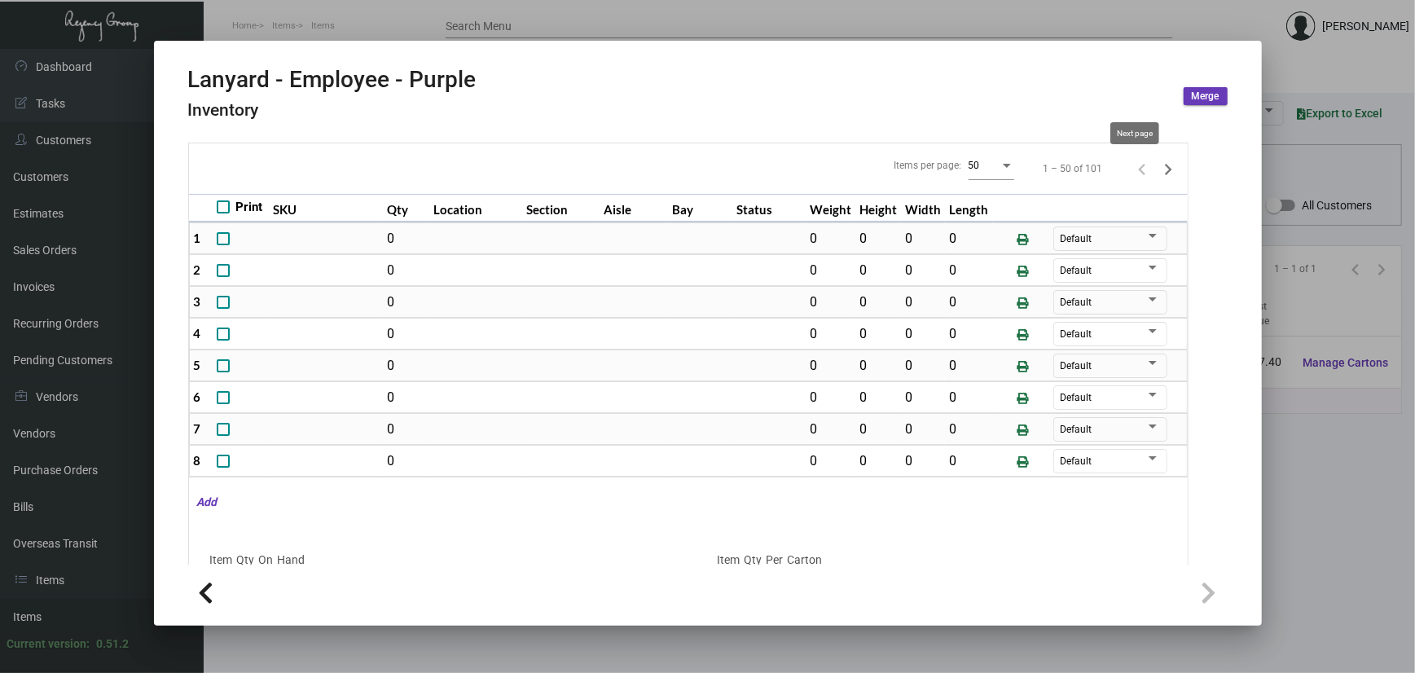
type input "0"
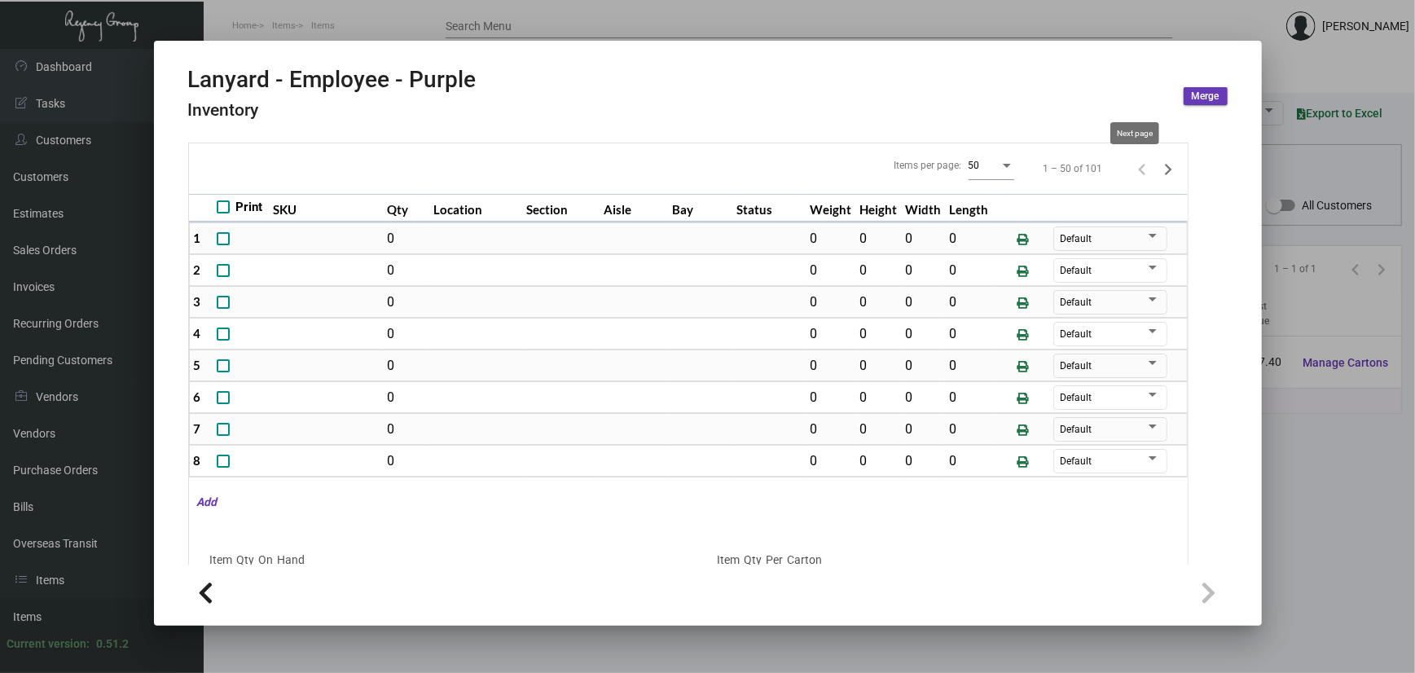
type input "0"
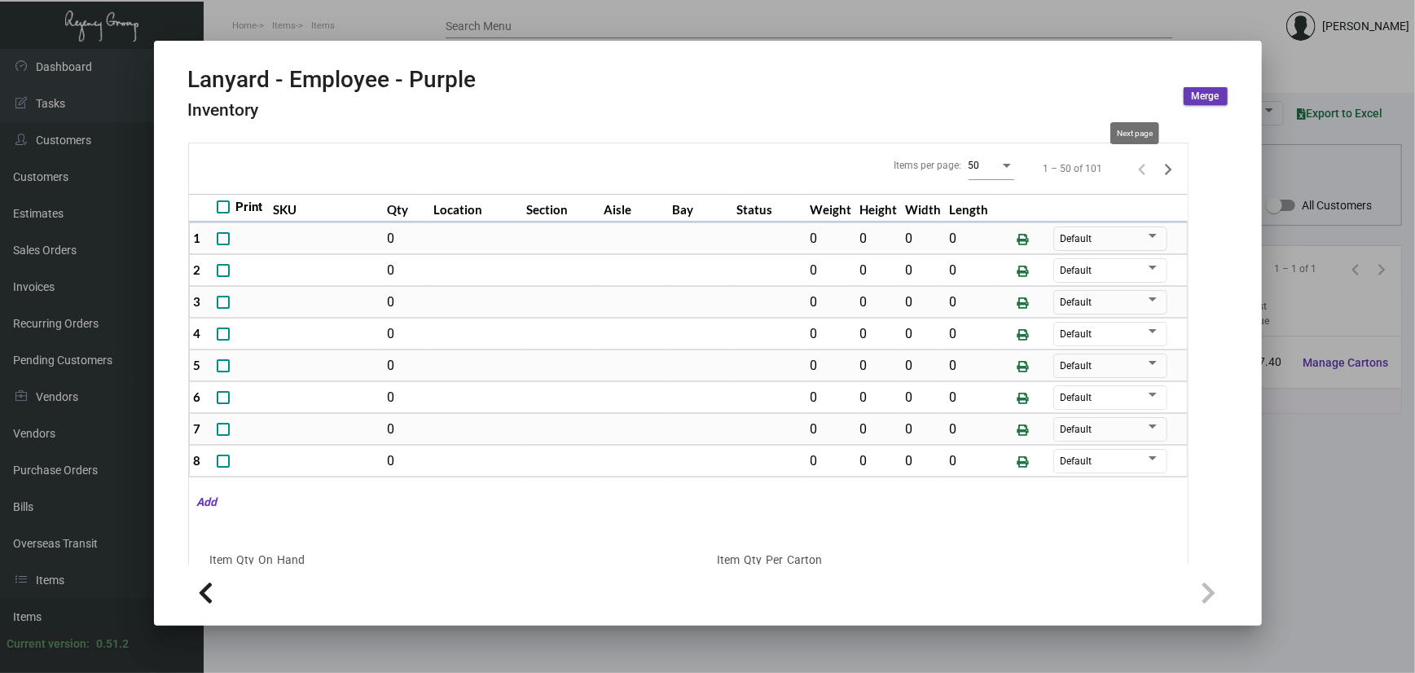
type input "0"
